Goal: Task Accomplishment & Management: Use online tool/utility

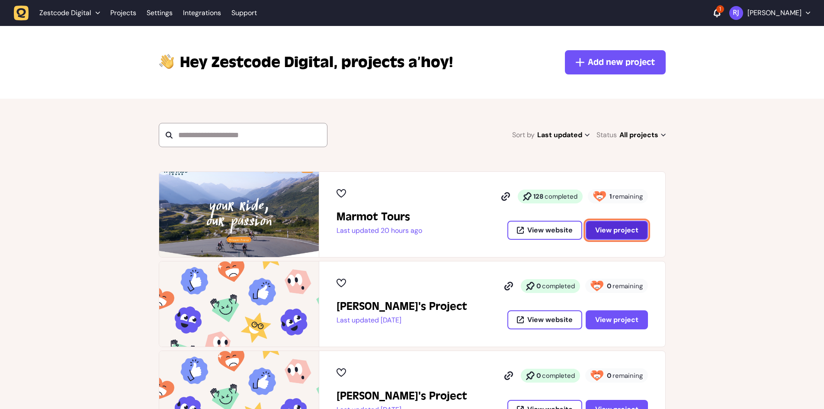
click at [617, 231] on span "View project" at bounding box center [616, 230] width 43 height 7
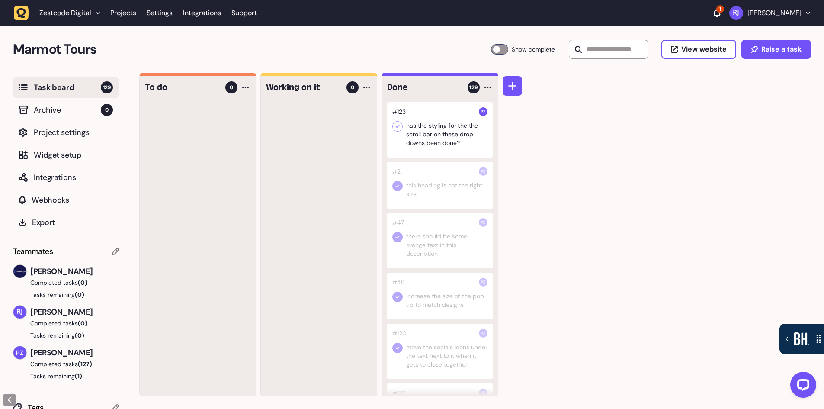
click at [398, 125] on icon at bounding box center [397, 126] width 9 height 9
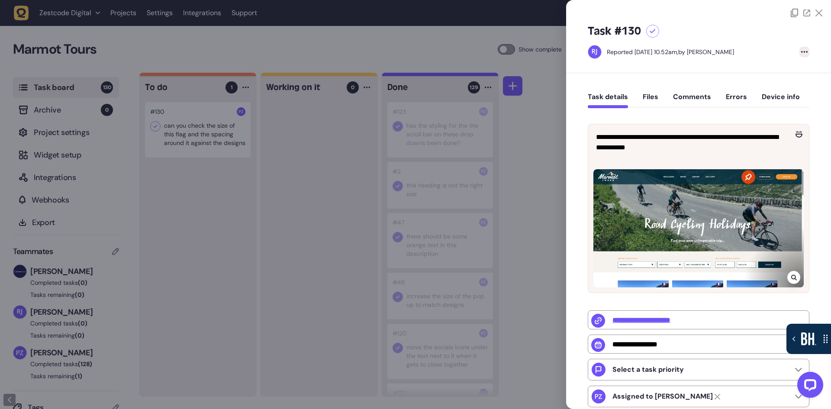
click at [804, 52] on icon at bounding box center [804, 52] width 6 height 2
click at [777, 70] on div "Delete task" at bounding box center [786, 69] width 32 height 9
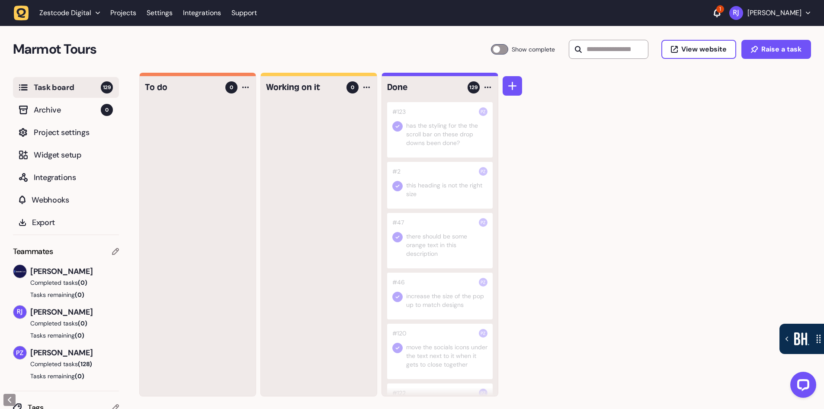
click at [426, 140] on div at bounding box center [440, 129] width 106 height 55
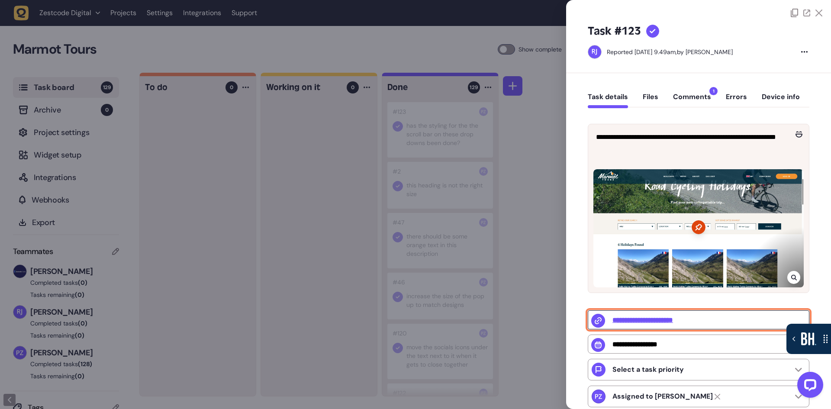
click at [652, 318] on input "**********" at bounding box center [699, 319] width 222 height 19
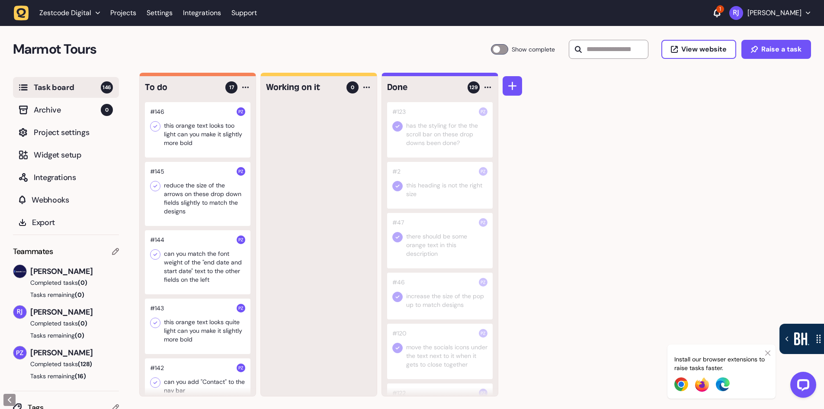
click at [720, 11] on div "1" at bounding box center [721, 9] width 8 height 8
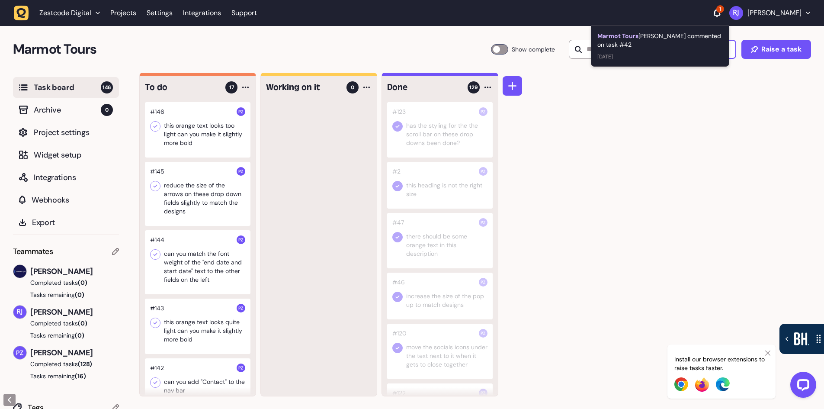
click at [669, 46] on div "Marmot Tours [PERSON_NAME] commented on task #42" at bounding box center [660, 40] width 125 height 17
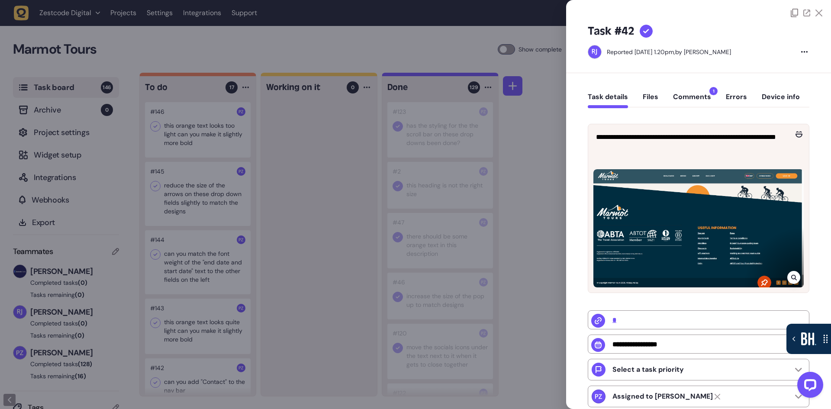
click at [818, 11] on icon at bounding box center [818, 13] width 7 height 7
